Goal: Task Accomplishment & Management: Use online tool/utility

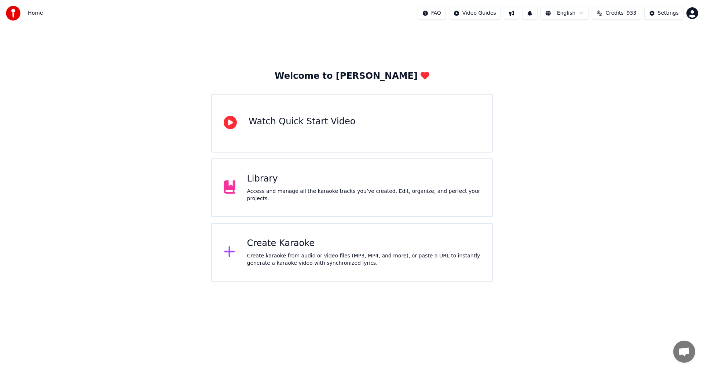
click at [265, 185] on div "Library" at bounding box center [363, 179] width 233 height 12
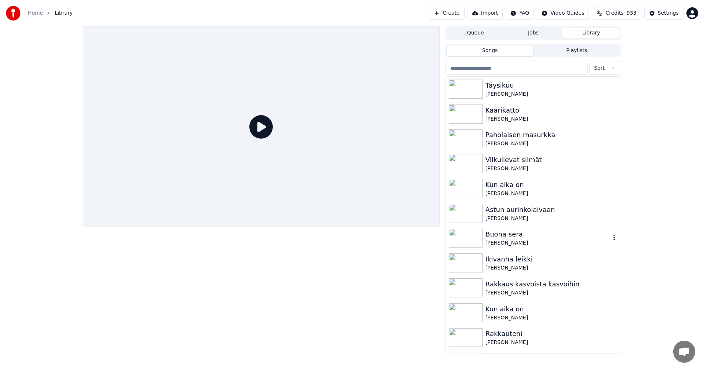
click at [492, 237] on div "Buona sera" at bounding box center [547, 234] width 125 height 10
drag, startPoint x: 492, startPoint y: 237, endPoint x: 442, endPoint y: 247, distance: 50.7
click at [492, 237] on div "Buona sera" at bounding box center [547, 234] width 125 height 10
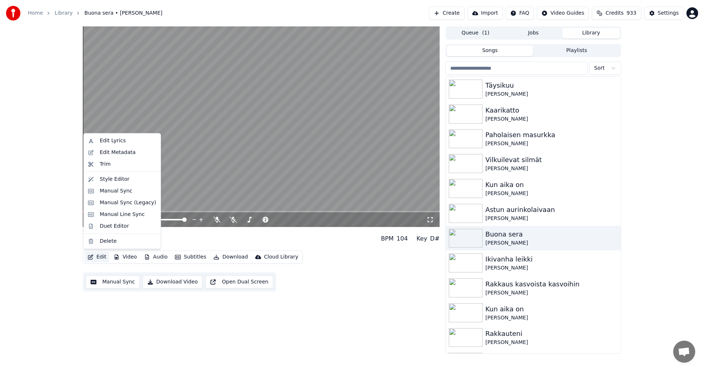
click at [104, 257] on button "Edit" at bounding box center [97, 257] width 25 height 10
click at [141, 203] on div "Manual Sync (Legacy)" at bounding box center [128, 202] width 56 height 7
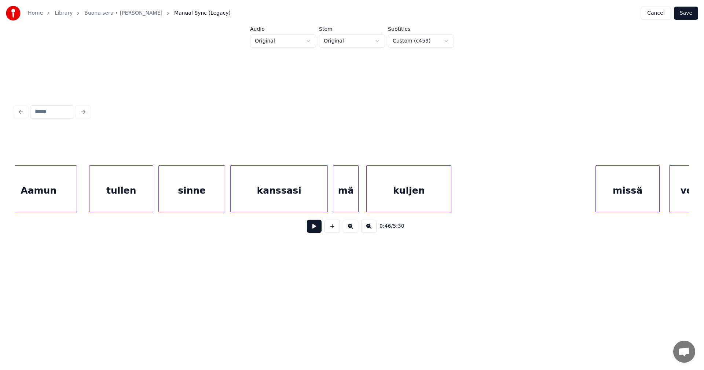
scroll to position [0, 15411]
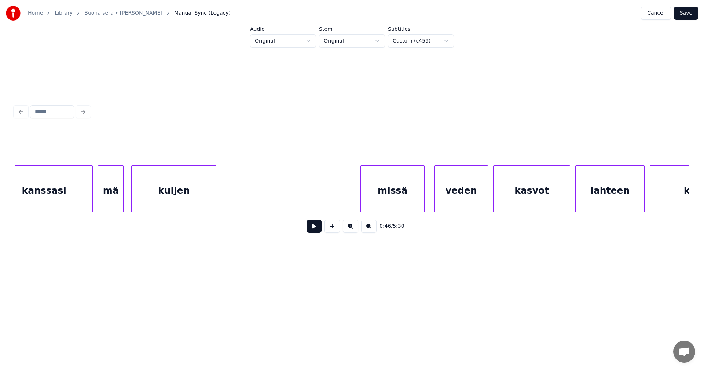
click at [76, 192] on div "kanssasi" at bounding box center [44, 191] width 97 height 50
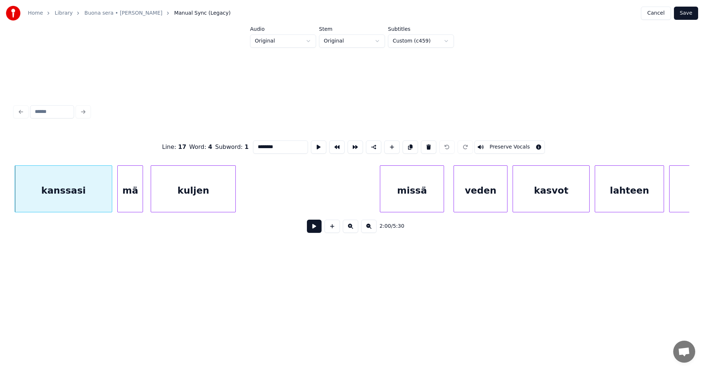
click at [317, 231] on button at bounding box center [314, 225] width 15 height 13
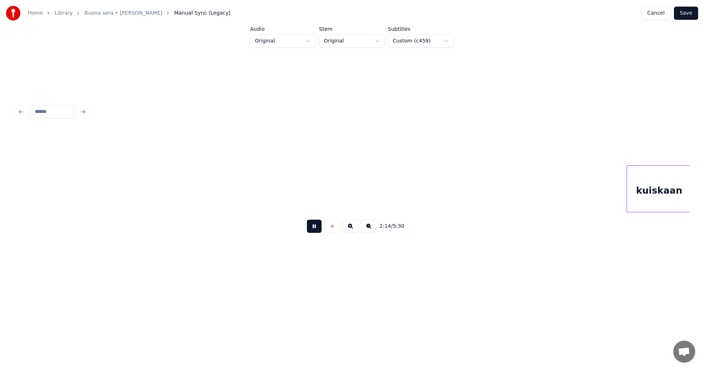
scroll to position [0, 17249]
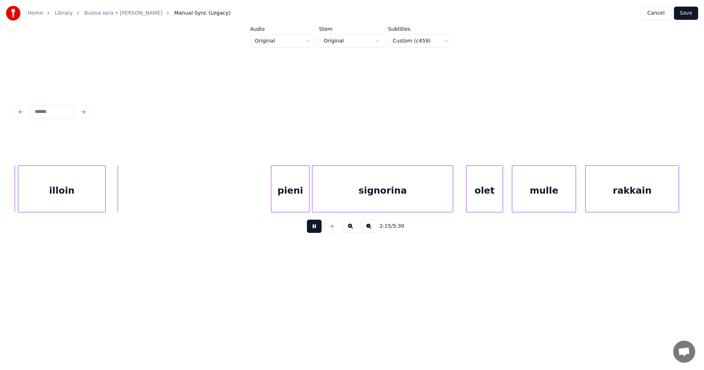
click at [315, 229] on button at bounding box center [314, 225] width 15 height 13
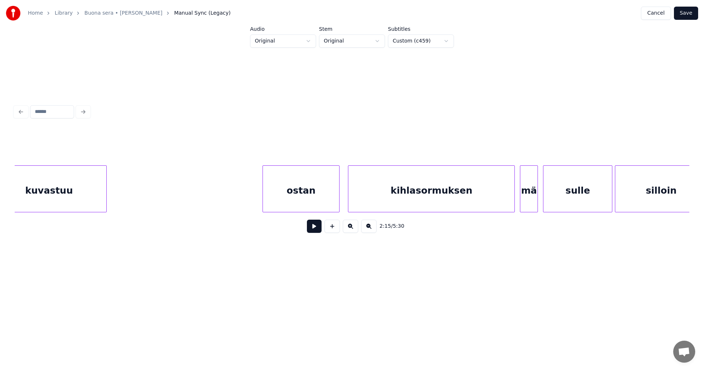
scroll to position [0, 15480]
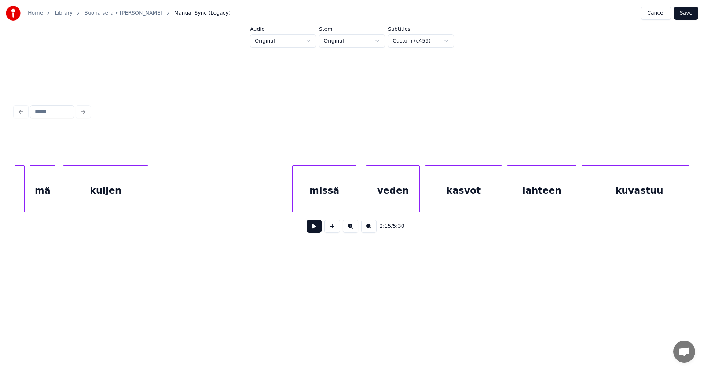
click at [382, 202] on div "veden" at bounding box center [392, 191] width 53 height 50
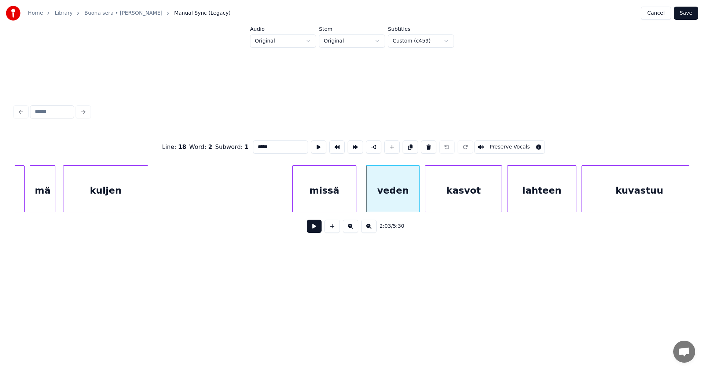
click at [318, 230] on button at bounding box center [314, 225] width 15 height 13
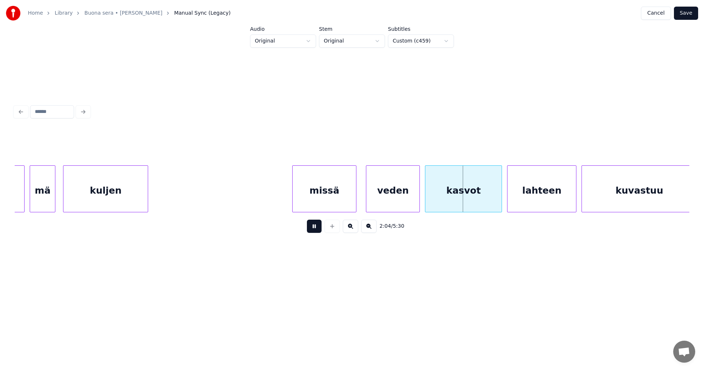
click at [318, 230] on button at bounding box center [314, 225] width 15 height 13
click at [392, 205] on div "veden" at bounding box center [392, 191] width 53 height 50
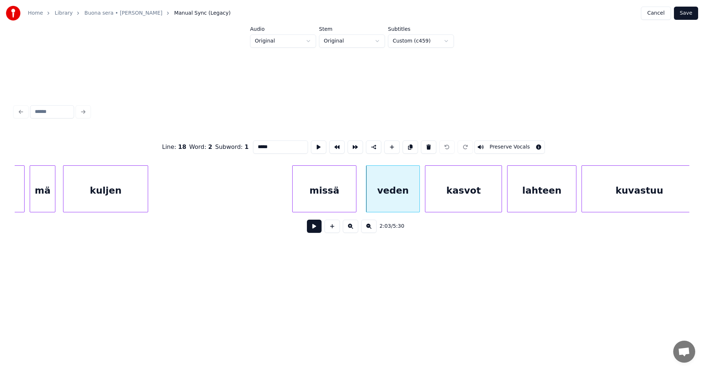
click at [317, 230] on button at bounding box center [314, 225] width 15 height 13
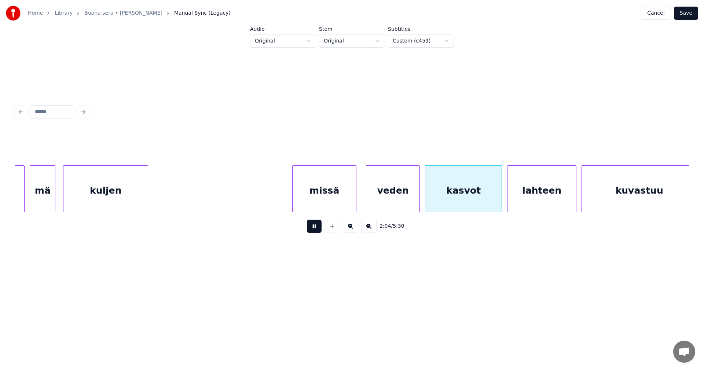
click at [318, 230] on button at bounding box center [314, 225] width 15 height 13
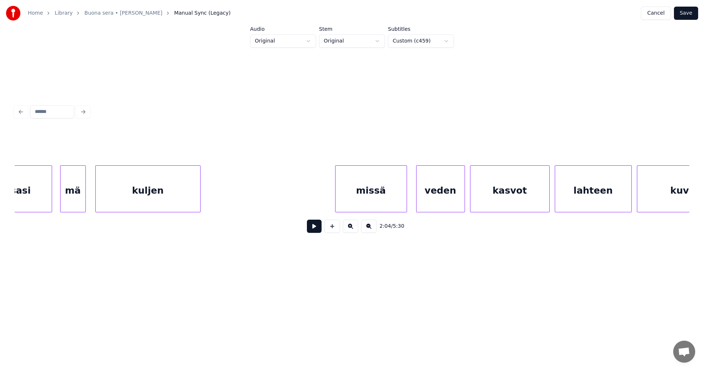
scroll to position [0, 30377]
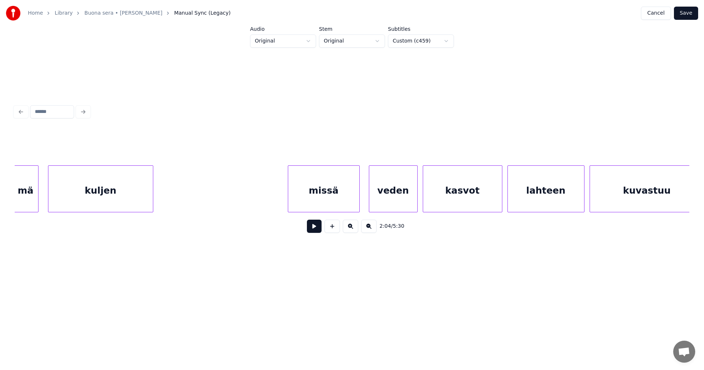
click at [347, 201] on div "missä" at bounding box center [323, 191] width 71 height 50
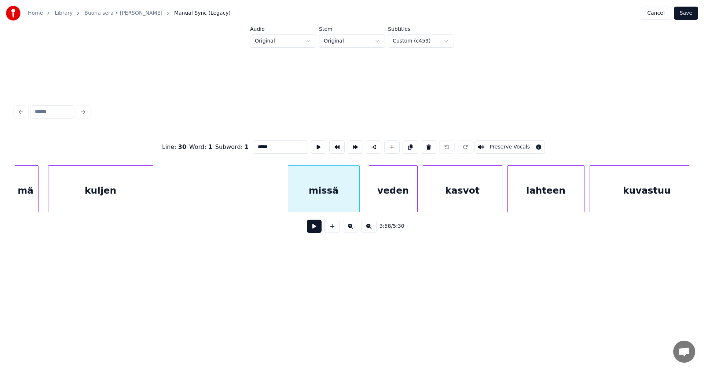
click at [315, 225] on button at bounding box center [314, 225] width 15 height 13
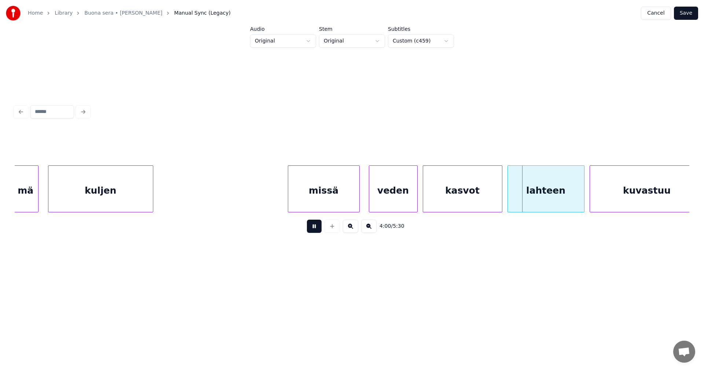
click at [317, 226] on button at bounding box center [314, 225] width 15 height 13
click at [326, 203] on div "missä" at bounding box center [323, 191] width 71 height 50
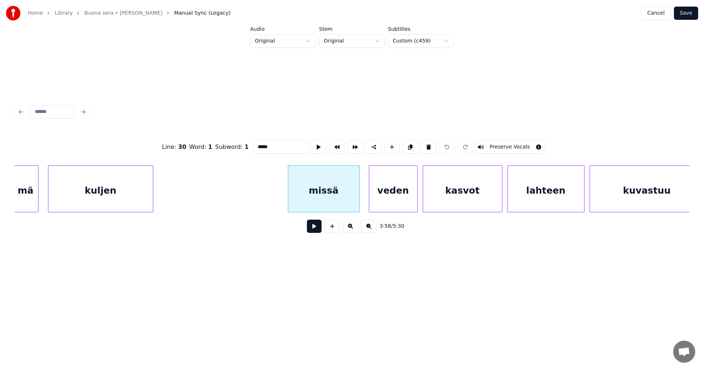
click at [318, 225] on button at bounding box center [314, 225] width 15 height 13
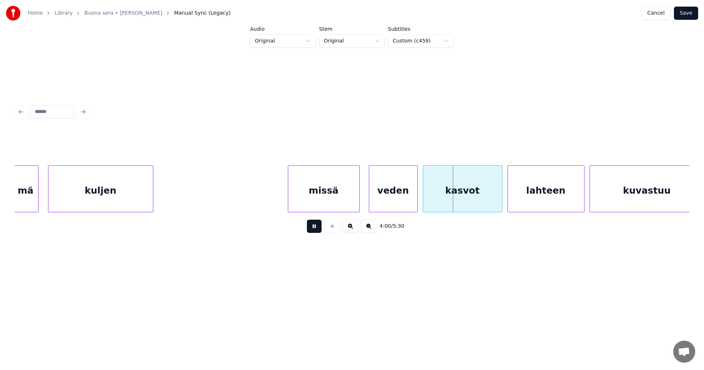
click at [318, 225] on button at bounding box center [314, 225] width 15 height 13
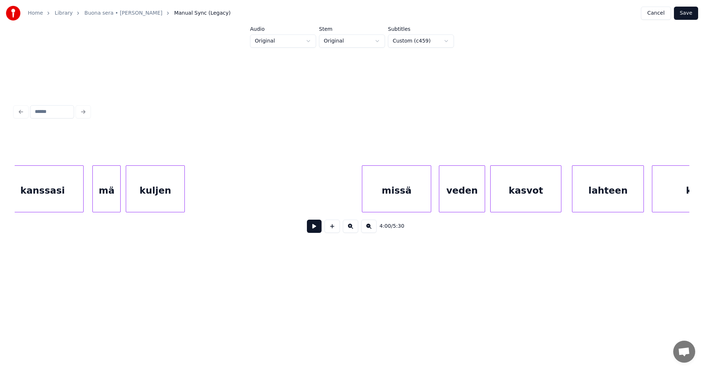
scroll to position [0, 37119]
click at [395, 195] on div "missä" at bounding box center [396, 191] width 69 height 50
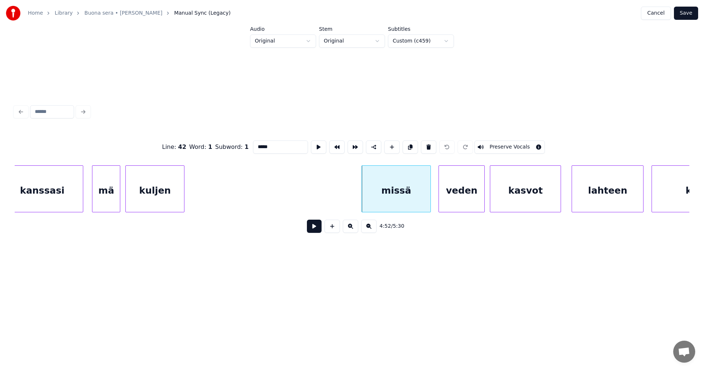
click at [313, 228] on button at bounding box center [314, 225] width 15 height 13
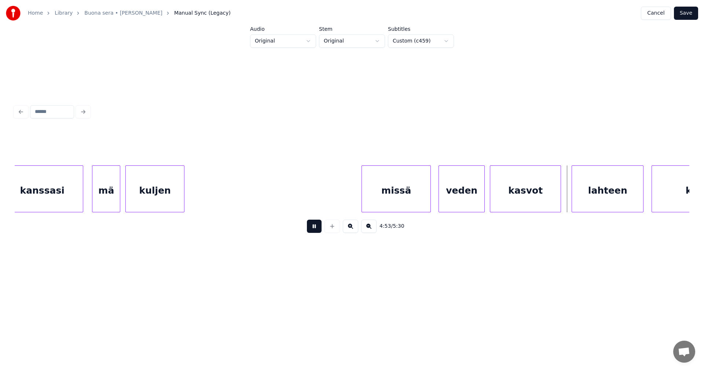
click at [313, 228] on button at bounding box center [314, 225] width 15 height 13
click at [385, 199] on div "missä" at bounding box center [396, 191] width 69 height 50
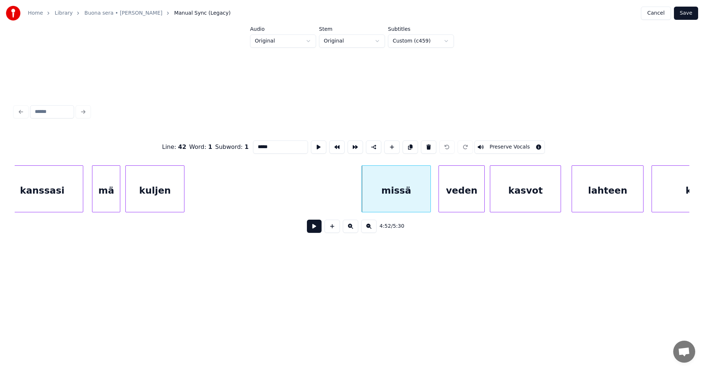
click at [315, 231] on button at bounding box center [314, 225] width 15 height 13
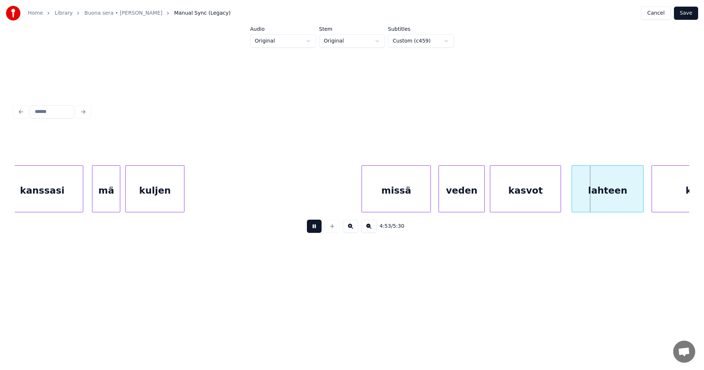
drag, startPoint x: 317, startPoint y: 231, endPoint x: 321, endPoint y: 229, distance: 4.6
click at [317, 230] on button at bounding box center [314, 225] width 15 height 13
click at [402, 195] on div "missä" at bounding box center [396, 191] width 69 height 50
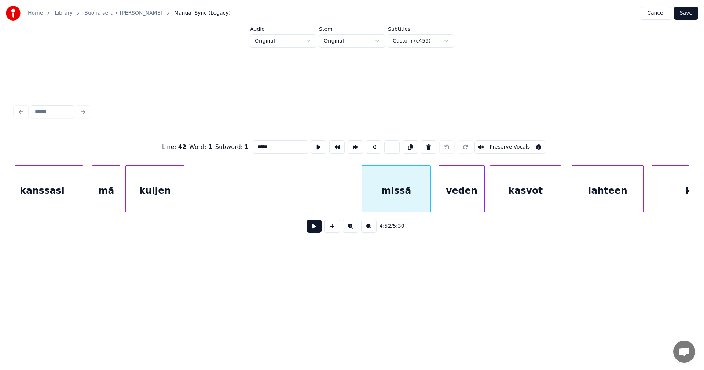
click at [317, 230] on button at bounding box center [314, 225] width 15 height 13
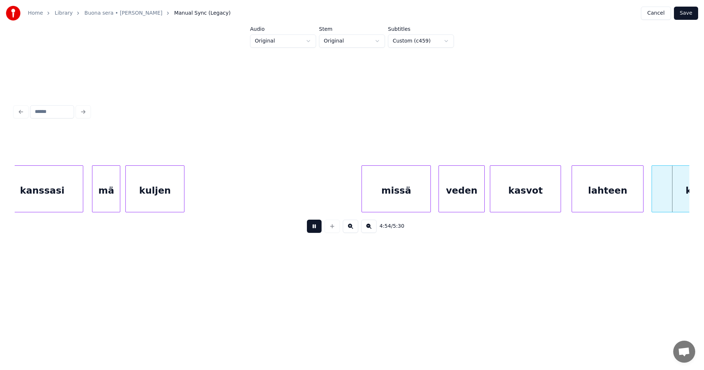
click at [318, 229] on button at bounding box center [314, 225] width 15 height 13
click at [392, 200] on div "missä" at bounding box center [396, 191] width 69 height 50
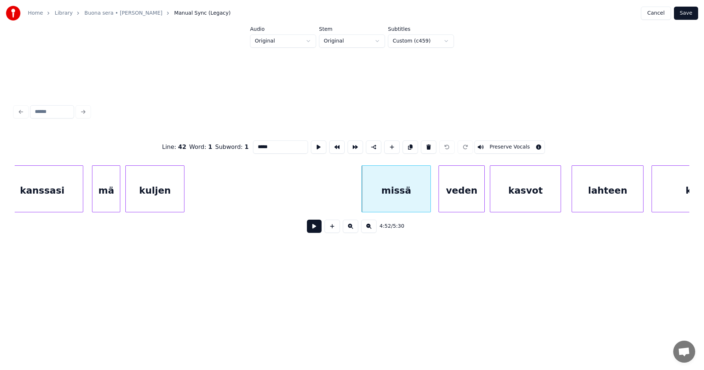
click at [317, 229] on button at bounding box center [314, 225] width 15 height 13
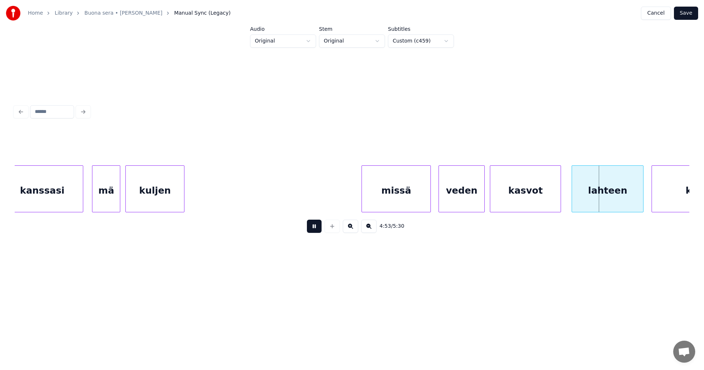
click at [317, 229] on button at bounding box center [314, 225] width 15 height 13
click at [446, 199] on div "veden" at bounding box center [461, 191] width 45 height 50
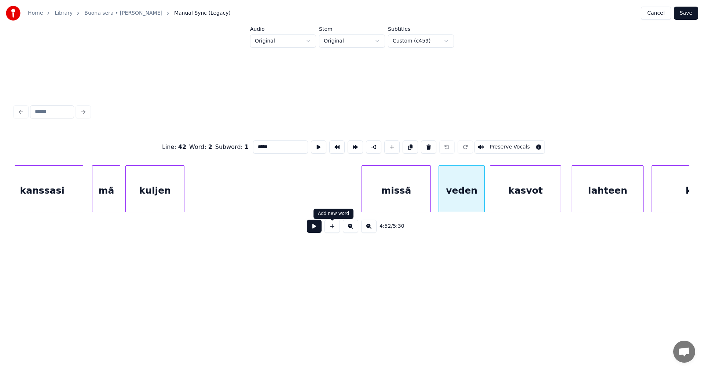
click at [319, 231] on button at bounding box center [314, 225] width 15 height 13
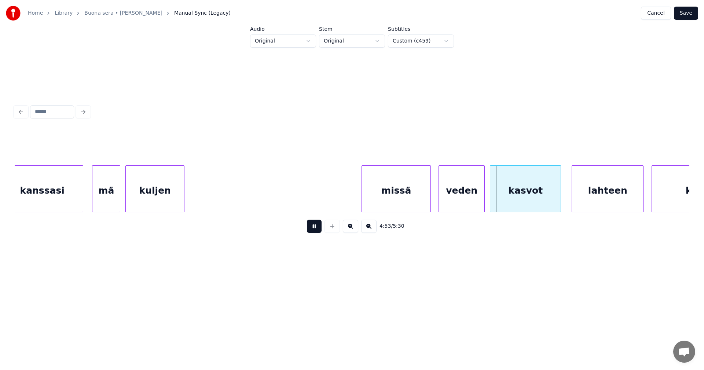
drag, startPoint x: 319, startPoint y: 231, endPoint x: 456, endPoint y: 214, distance: 138.1
click at [319, 231] on button at bounding box center [314, 225] width 15 height 13
click at [467, 200] on div "veden" at bounding box center [461, 191] width 45 height 50
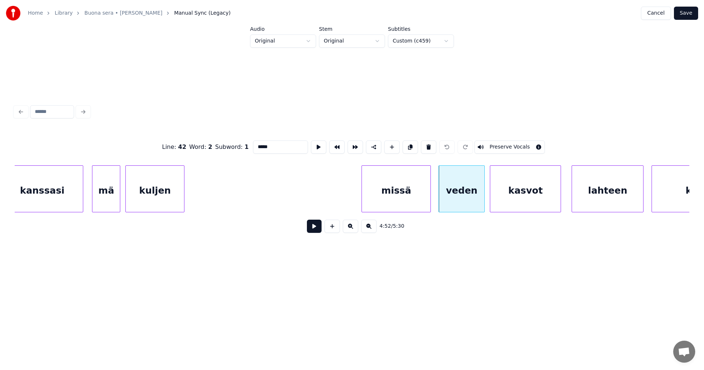
click at [317, 230] on button at bounding box center [314, 225] width 15 height 13
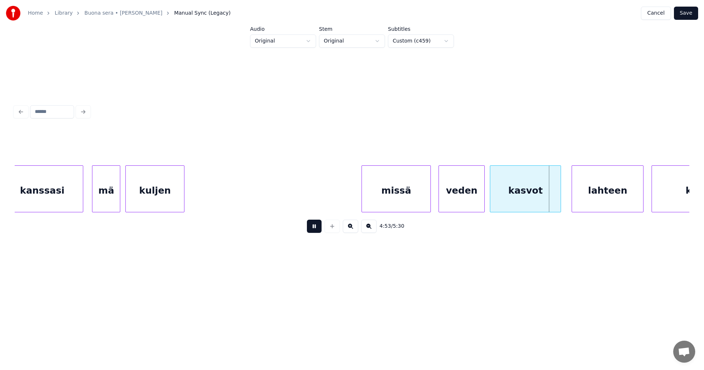
click at [319, 229] on button at bounding box center [314, 225] width 15 height 13
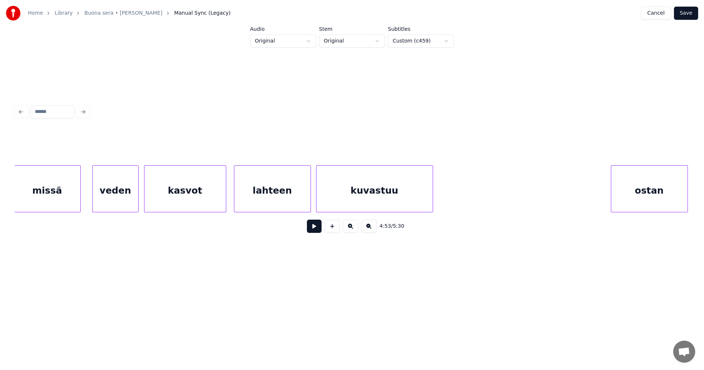
scroll to position [0, 8974]
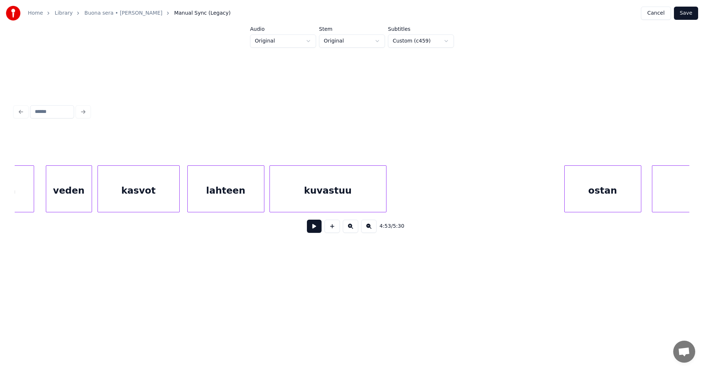
click at [82, 200] on div "veden" at bounding box center [68, 191] width 45 height 50
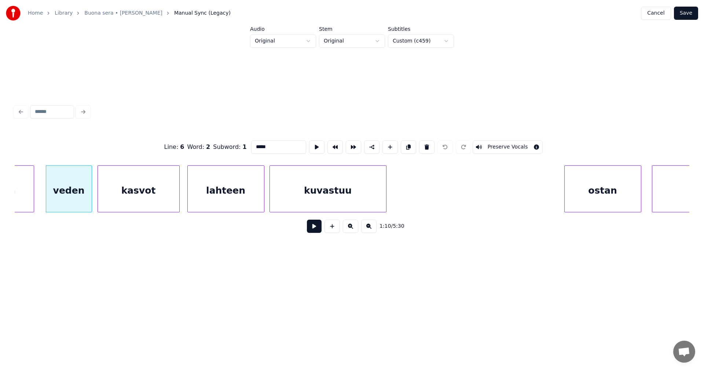
click at [269, 146] on input "*****" at bounding box center [278, 146] width 55 height 13
type input "******"
click at [317, 229] on button at bounding box center [314, 225] width 15 height 13
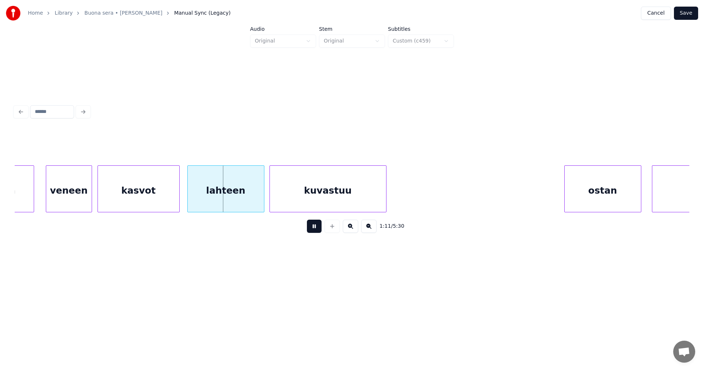
click at [317, 229] on button at bounding box center [314, 225] width 15 height 13
click at [693, 14] on button "Save" at bounding box center [685, 13] width 24 height 13
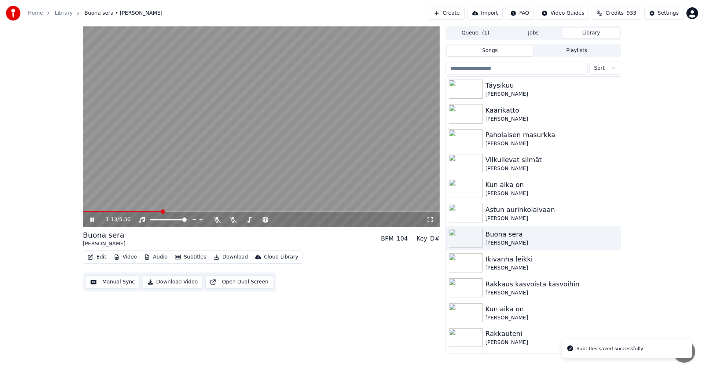
click at [162, 212] on span at bounding box center [261, 211] width 357 height 1
click at [219, 218] on icon at bounding box center [216, 220] width 7 height 6
click at [145, 211] on span at bounding box center [114, 211] width 63 height 1
click at [159, 212] on span at bounding box center [261, 211] width 357 height 1
click at [145, 211] on span at bounding box center [122, 211] width 78 height 1
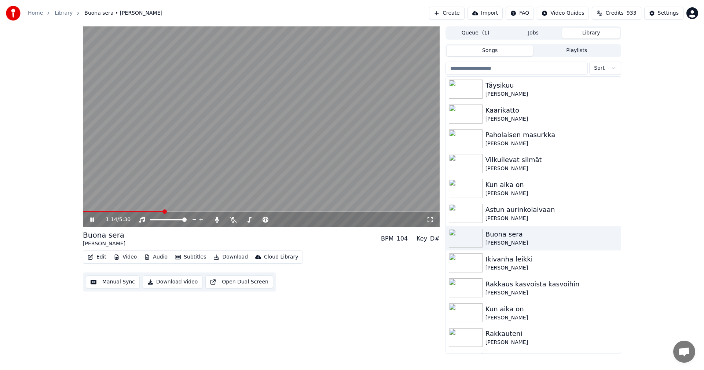
click at [94, 219] on icon at bounding box center [92, 219] width 4 height 4
click at [104, 258] on button "Edit" at bounding box center [97, 257] width 25 height 10
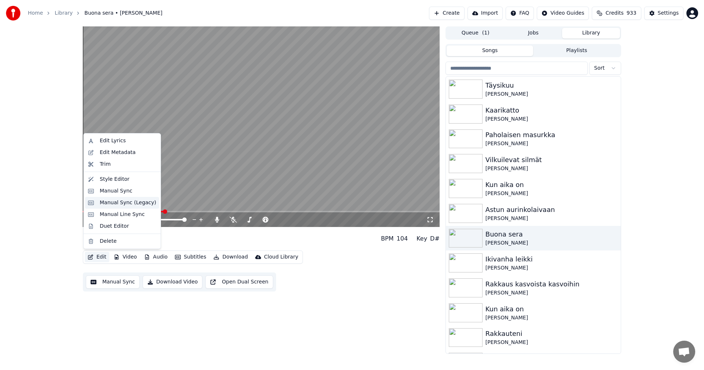
click at [130, 204] on div "Manual Sync (Legacy)" at bounding box center [128, 202] width 56 height 7
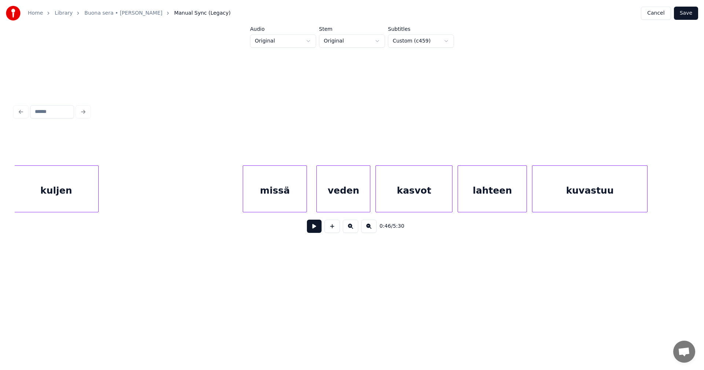
scroll to position [0, 15599]
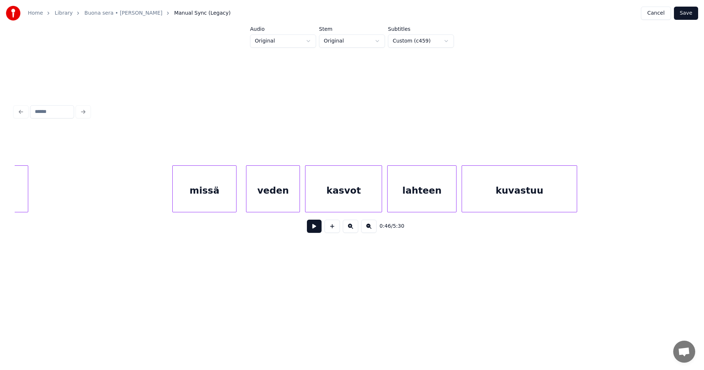
click at [267, 198] on div "veden" at bounding box center [272, 191] width 53 height 50
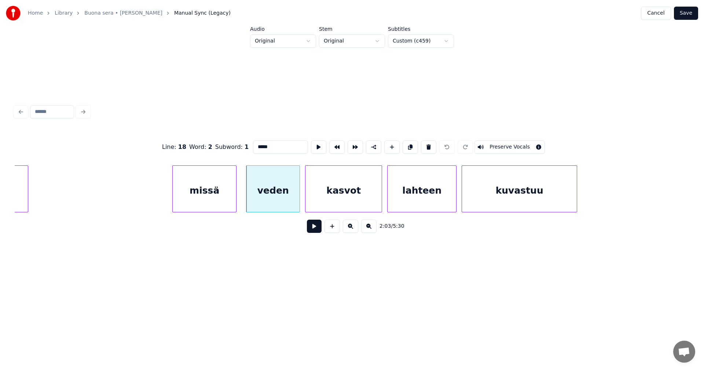
click at [318, 226] on button at bounding box center [314, 225] width 15 height 13
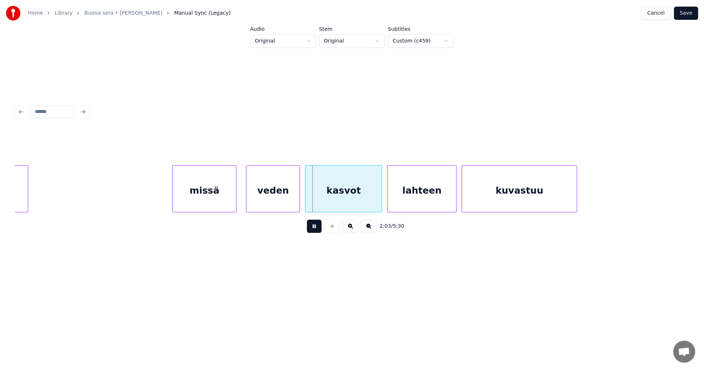
click at [318, 227] on button at bounding box center [314, 225] width 15 height 13
click at [292, 200] on div "veden" at bounding box center [272, 191] width 53 height 50
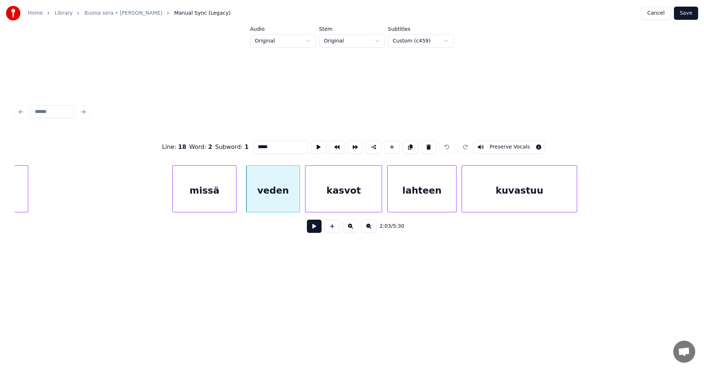
drag, startPoint x: 270, startPoint y: 147, endPoint x: 261, endPoint y: 149, distance: 9.8
click at [261, 149] on input "*****" at bounding box center [280, 146] width 55 height 13
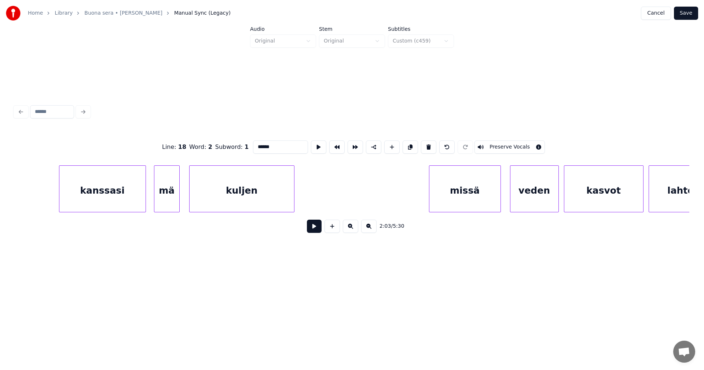
scroll to position [0, 30353]
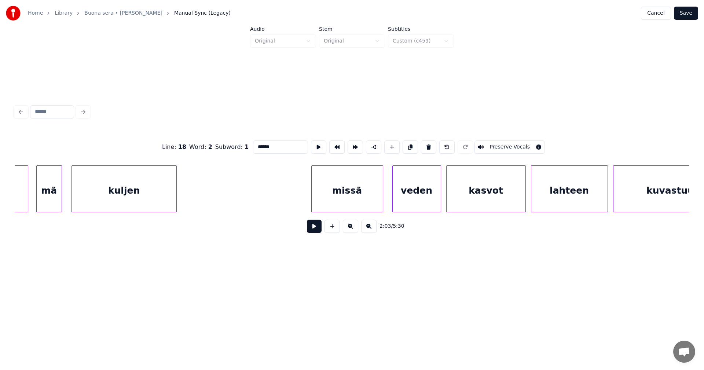
click at [371, 195] on div "missä" at bounding box center [346, 191] width 71 height 50
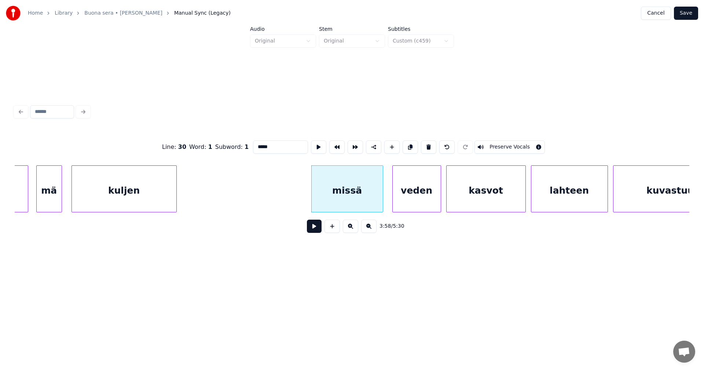
type input "*****"
click at [319, 232] on button at bounding box center [314, 225] width 15 height 13
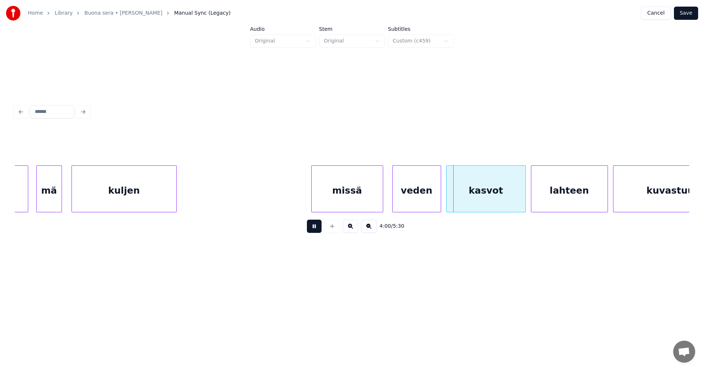
drag, startPoint x: 318, startPoint y: 231, endPoint x: 401, endPoint y: 205, distance: 86.7
click at [318, 231] on button at bounding box center [314, 225] width 15 height 13
click at [417, 198] on div "veden" at bounding box center [416, 191] width 48 height 50
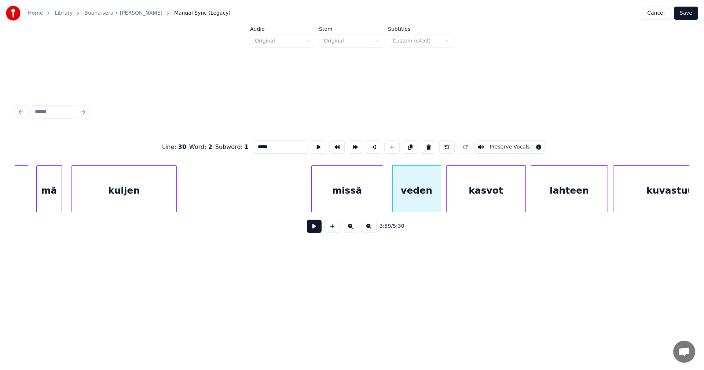
drag, startPoint x: 270, startPoint y: 145, endPoint x: 261, endPoint y: 148, distance: 9.2
click at [261, 148] on input "*****" at bounding box center [280, 146] width 55 height 13
type input "******"
click at [316, 230] on button at bounding box center [314, 225] width 15 height 13
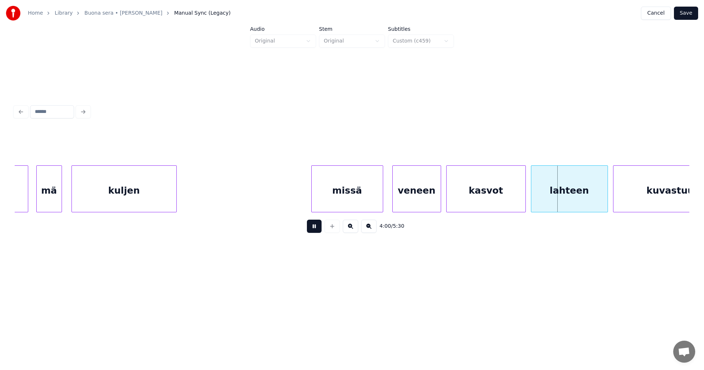
click at [315, 226] on button at bounding box center [314, 225] width 15 height 13
click at [697, 11] on button "Save" at bounding box center [685, 13] width 24 height 13
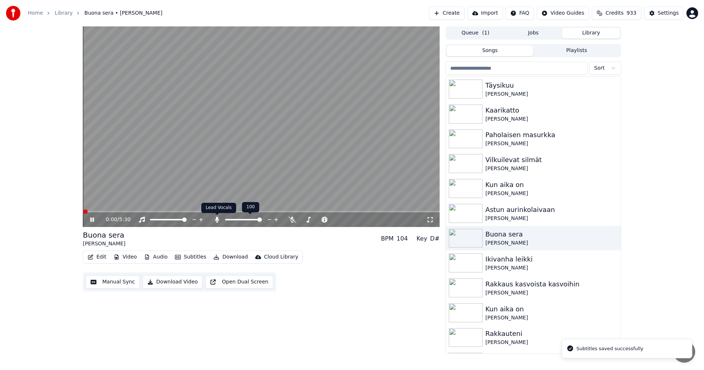
click at [217, 220] on icon at bounding box center [217, 220] width 4 height 6
click at [232, 219] on icon at bounding box center [232, 220] width 7 height 6
click at [330, 211] on span at bounding box center [261, 211] width 357 height 1
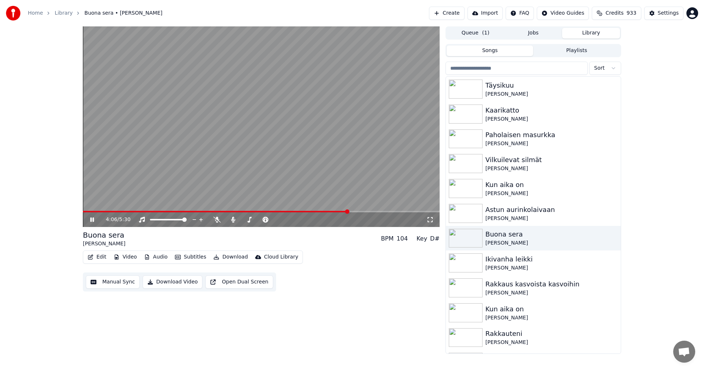
click at [347, 211] on span at bounding box center [261, 211] width 357 height 1
click at [369, 211] on span at bounding box center [261, 211] width 357 height 1
click at [355, 211] on span at bounding box center [227, 211] width 288 height 1
click at [385, 211] on span at bounding box center [261, 211] width 357 height 1
click at [285, 211] on span at bounding box center [235, 211] width 304 height 1
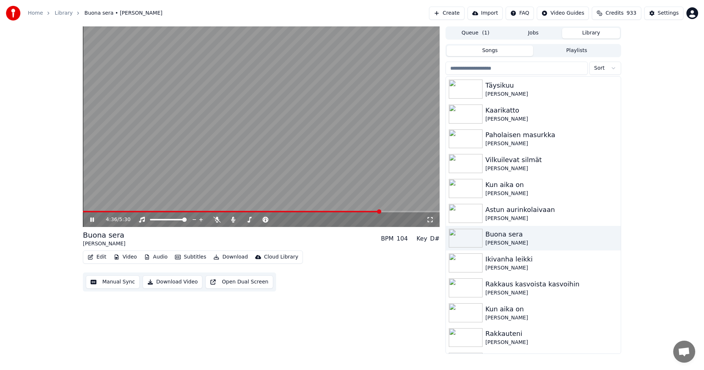
click at [380, 211] on span at bounding box center [261, 211] width 357 height 1
click at [395, 212] on span at bounding box center [261, 211] width 357 height 1
click at [93, 219] on icon at bounding box center [92, 219] width 4 height 4
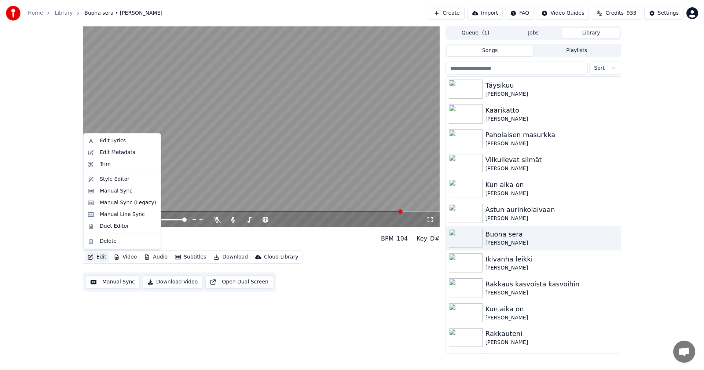
click at [103, 255] on button "Edit" at bounding box center [97, 257] width 25 height 10
click at [126, 201] on div "Manual Sync (Legacy)" at bounding box center [128, 202] width 56 height 7
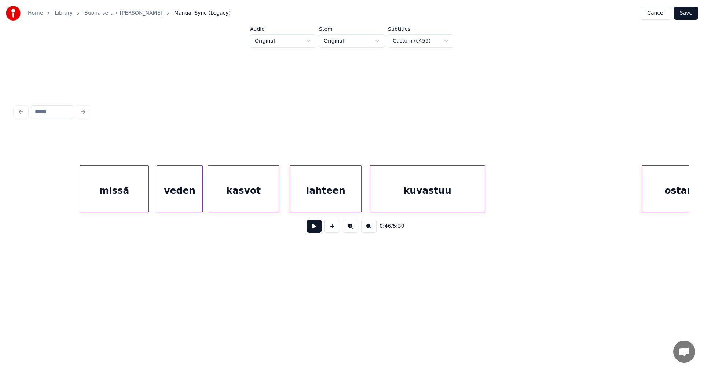
scroll to position [0, 37354]
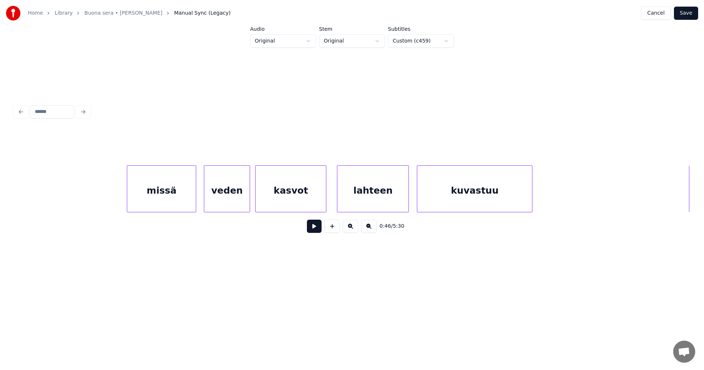
click at [229, 198] on div "veden" at bounding box center [226, 191] width 45 height 50
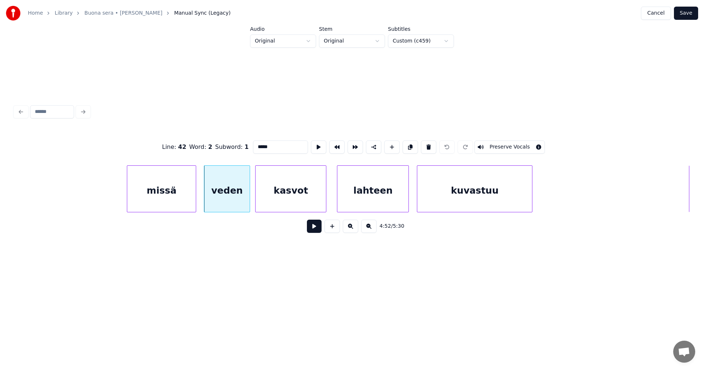
click at [316, 229] on button at bounding box center [314, 225] width 15 height 13
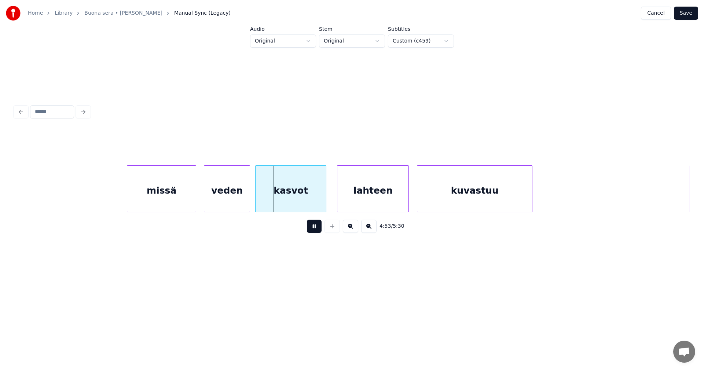
click at [316, 229] on button at bounding box center [314, 225] width 15 height 13
click at [222, 202] on div "veden" at bounding box center [226, 191] width 45 height 50
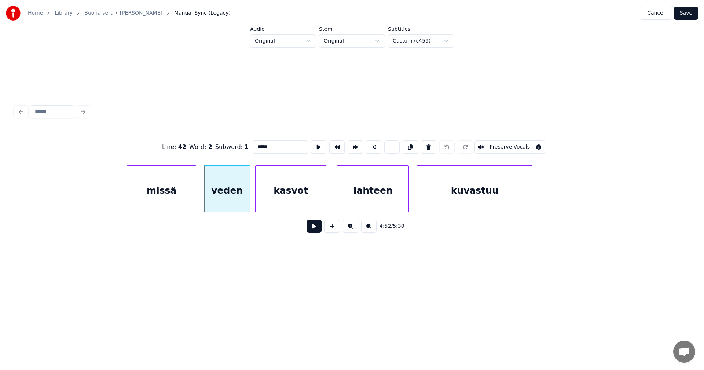
drag, startPoint x: 267, startPoint y: 147, endPoint x: 261, endPoint y: 148, distance: 6.8
click at [261, 148] on input "*****" at bounding box center [280, 146] width 55 height 13
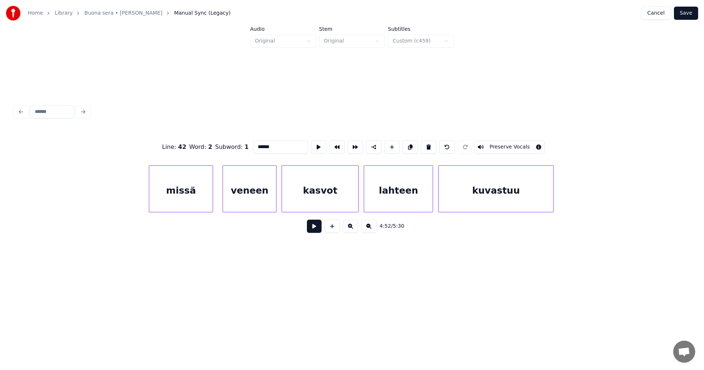
scroll to position [0, 15599]
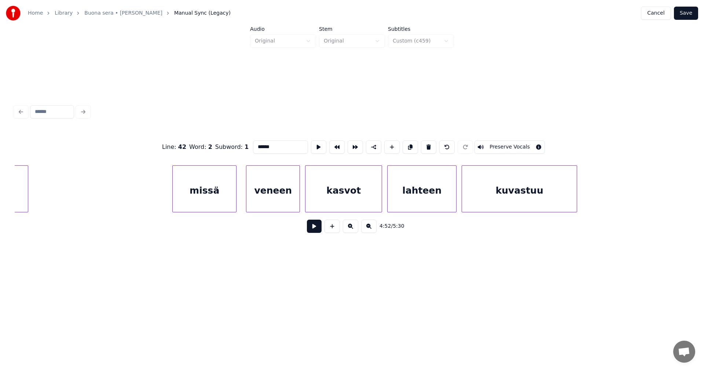
type input "******"
click at [690, 14] on button "Save" at bounding box center [685, 13] width 24 height 13
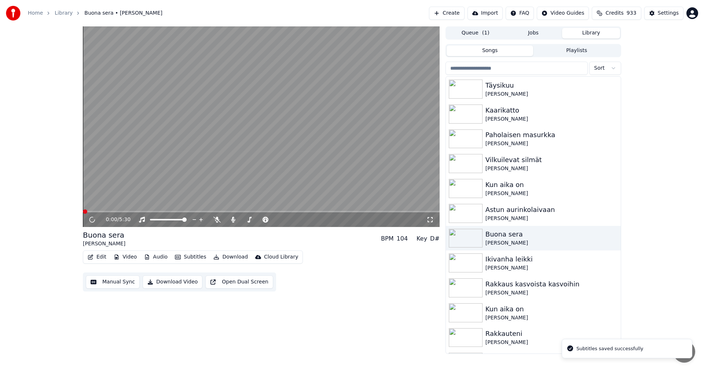
click at [380, 211] on span at bounding box center [261, 211] width 357 height 1
click at [215, 220] on icon at bounding box center [216, 220] width 7 height 6
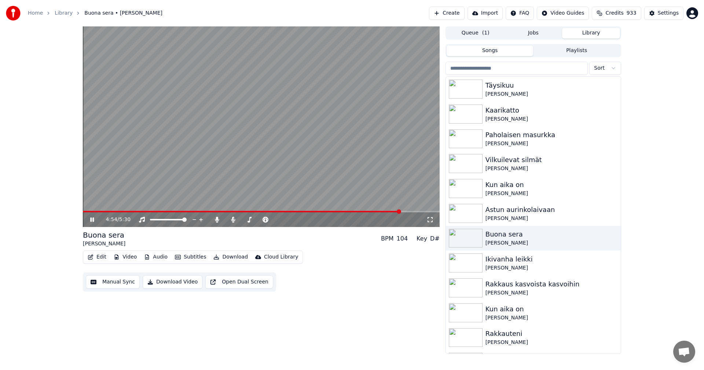
click at [93, 219] on icon at bounding box center [92, 219] width 4 height 4
click at [215, 219] on icon at bounding box center [216, 220] width 7 height 6
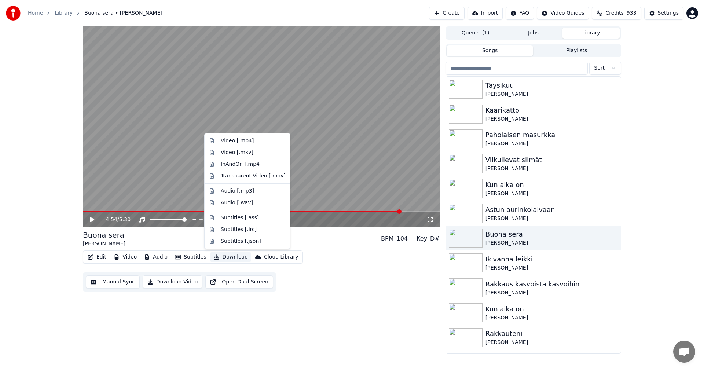
click at [232, 255] on button "Download" at bounding box center [230, 257] width 40 height 10
click at [236, 139] on div "Video [.mp4]" at bounding box center [237, 140] width 33 height 7
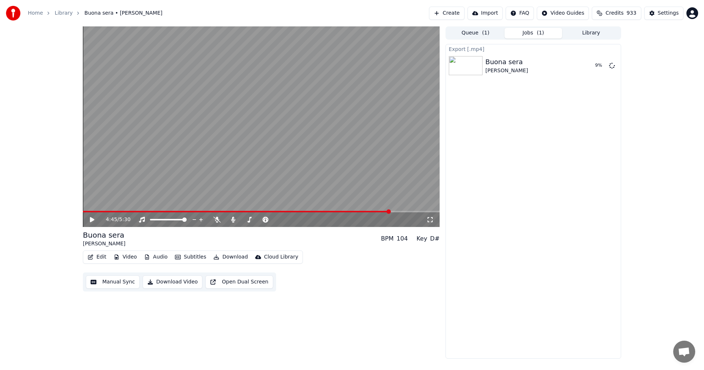
click at [390, 211] on span at bounding box center [236, 211] width 307 height 1
click at [103, 258] on button "Edit" at bounding box center [97, 257] width 25 height 10
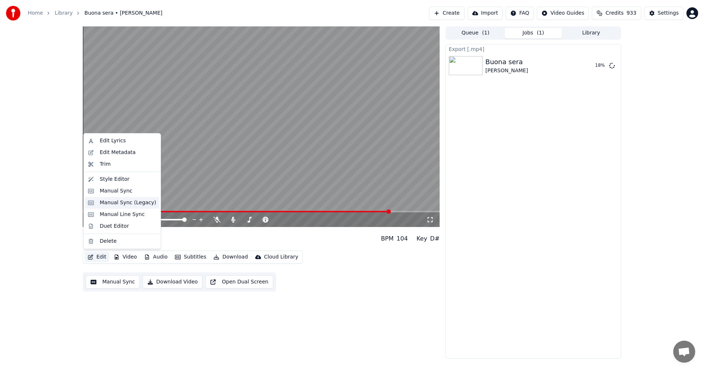
click at [133, 202] on div "Manual Sync (Legacy)" at bounding box center [128, 202] width 56 height 7
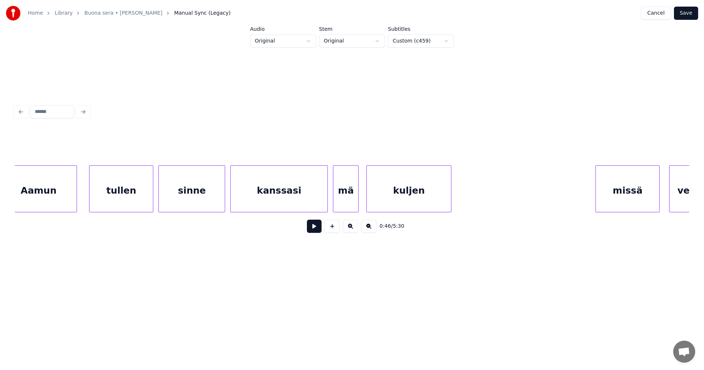
scroll to position [0, 15435]
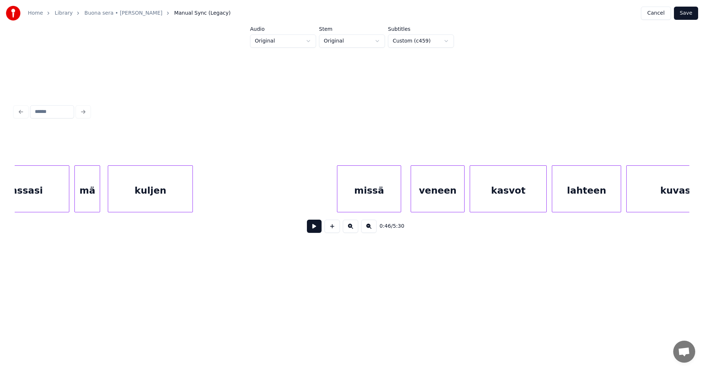
click at [495, 196] on div "kasvot" at bounding box center [508, 191] width 76 height 50
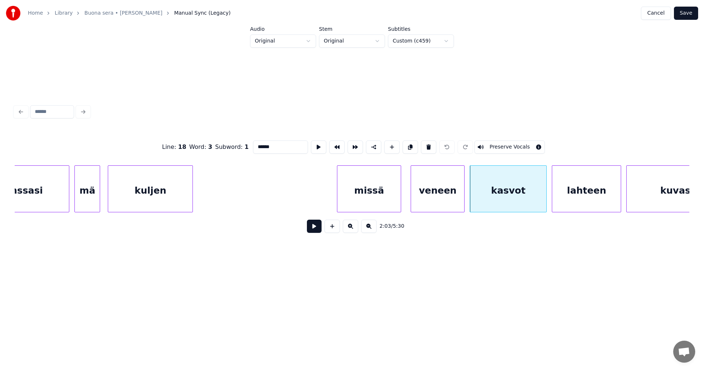
click at [318, 230] on button at bounding box center [314, 225] width 15 height 13
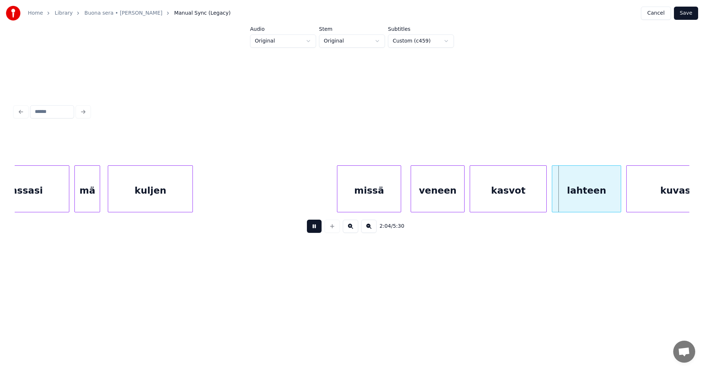
click at [318, 230] on button at bounding box center [314, 225] width 15 height 13
click at [357, 201] on div "missä" at bounding box center [368, 191] width 63 height 50
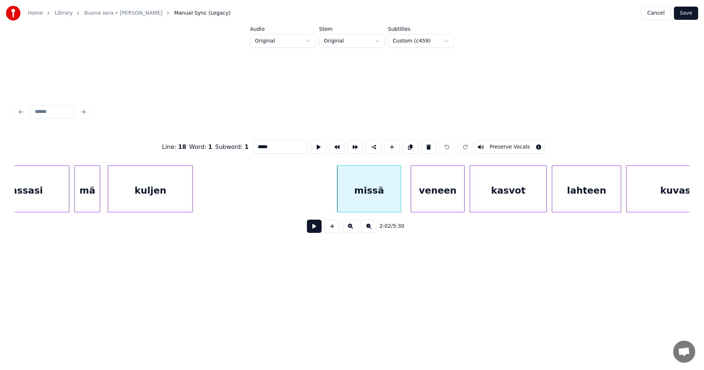
click at [318, 232] on button at bounding box center [314, 225] width 15 height 13
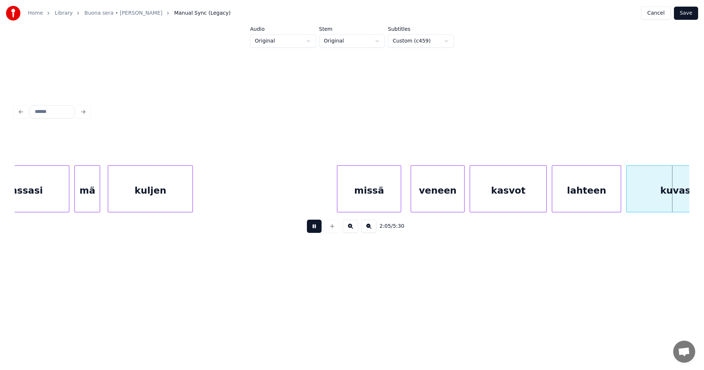
scroll to position [0, 16109]
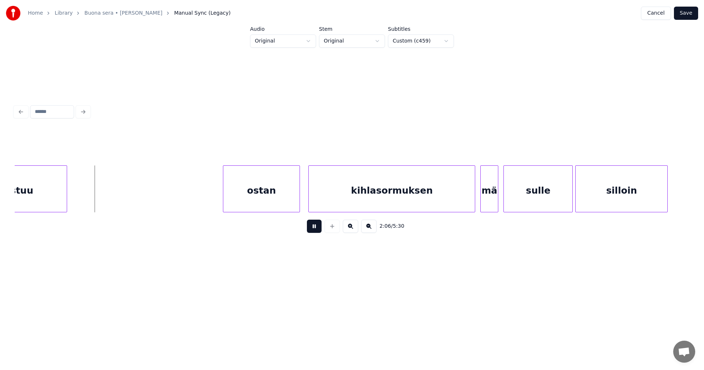
click at [319, 232] on button at bounding box center [314, 225] width 15 height 13
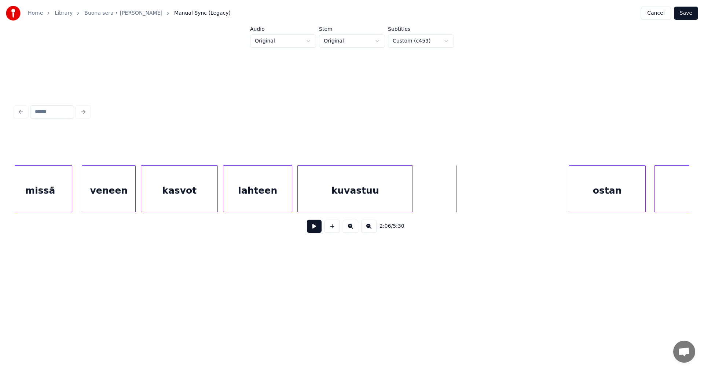
click at [108, 200] on div "veneen" at bounding box center [108, 191] width 53 height 50
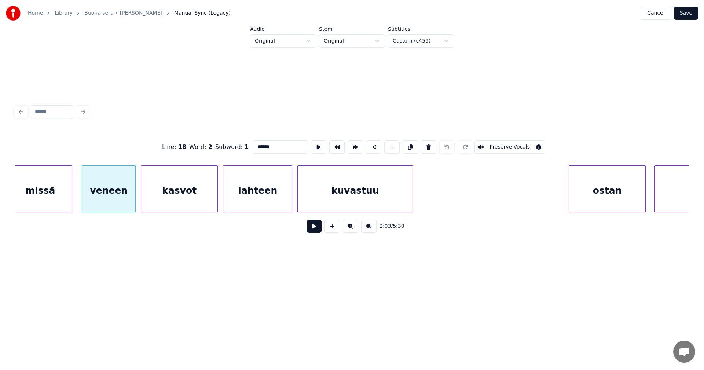
click at [317, 229] on button at bounding box center [314, 225] width 15 height 13
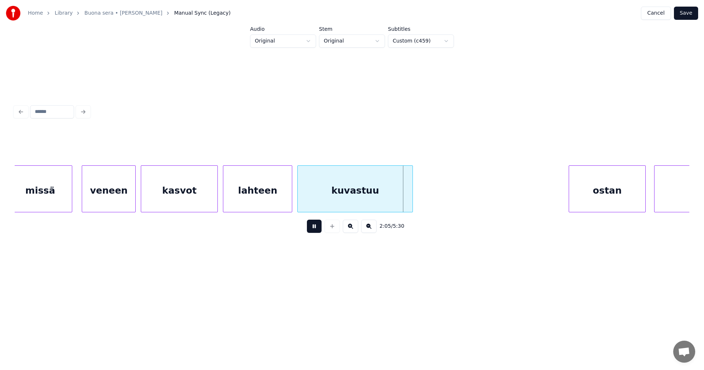
click at [317, 229] on button at bounding box center [314, 225] width 15 height 13
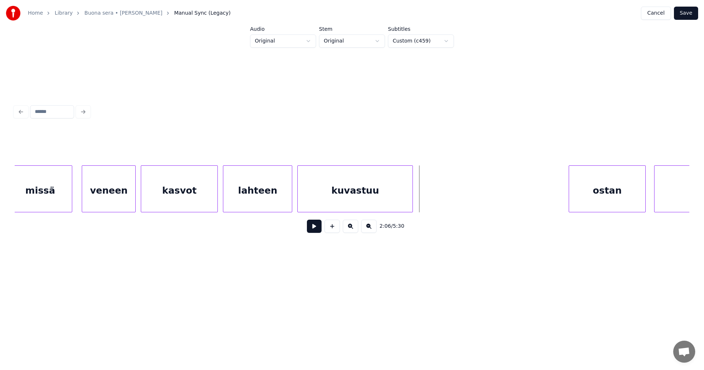
click at [689, 16] on button "Save" at bounding box center [685, 13] width 24 height 13
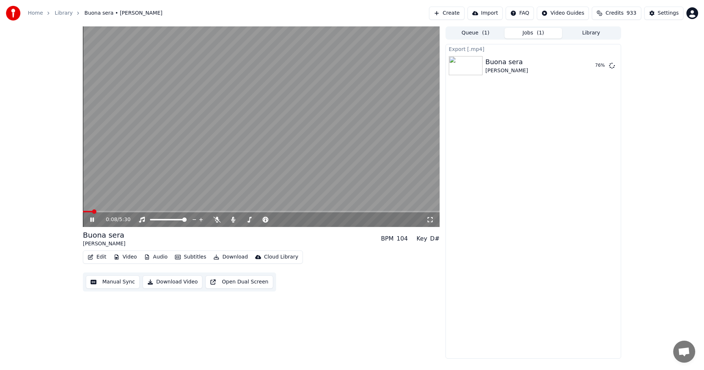
click at [92, 220] on icon at bounding box center [97, 220] width 17 height 6
click at [99, 257] on button "Edit" at bounding box center [97, 257] width 25 height 10
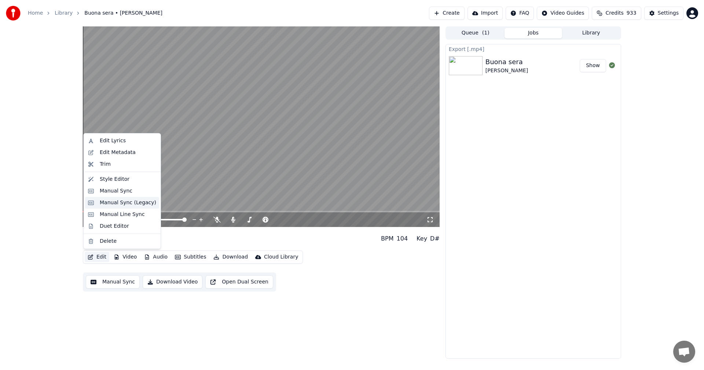
click at [115, 202] on div "Manual Sync (Legacy)" at bounding box center [128, 202] width 56 height 7
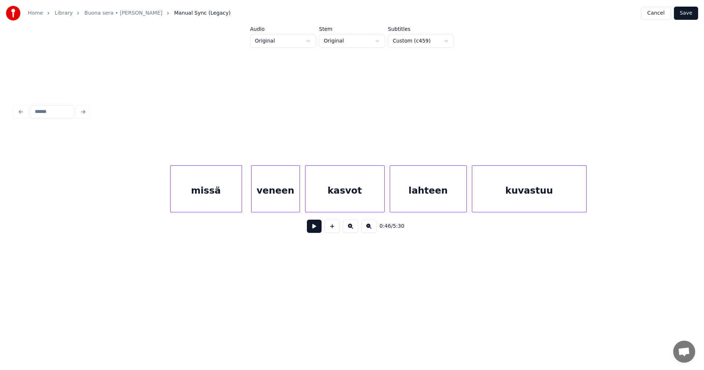
scroll to position [0, 30541]
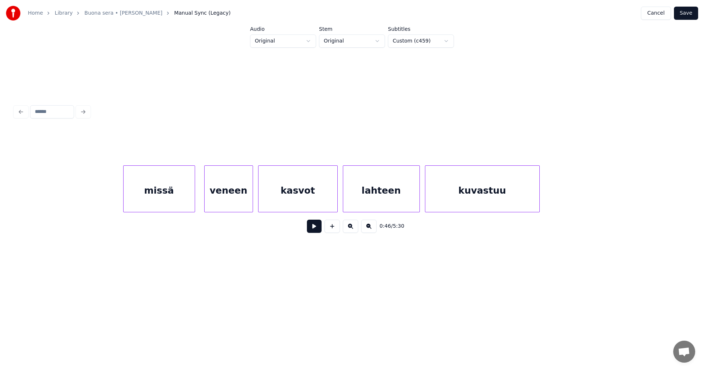
click at [686, 15] on button "Save" at bounding box center [685, 13] width 24 height 13
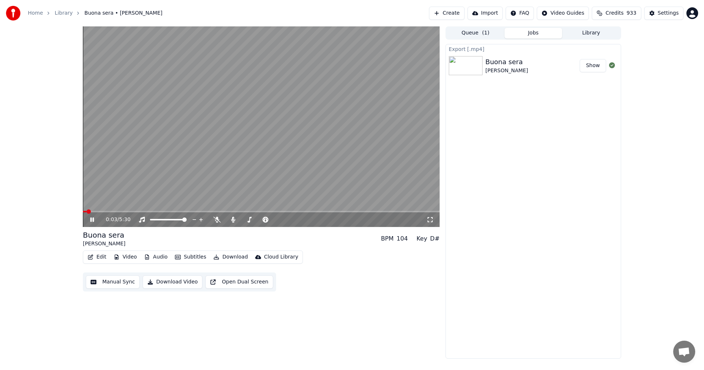
click at [93, 218] on icon at bounding box center [92, 219] width 4 height 4
